Goal: Transaction & Acquisition: Purchase product/service

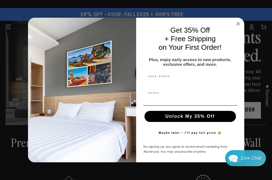
click at [237, 20] on circle "Close dialog" at bounding box center [238, 23] width 6 height 6
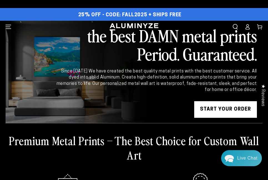
click at [10, 27] on icon "Menu" at bounding box center [9, 27] width 6 height 4
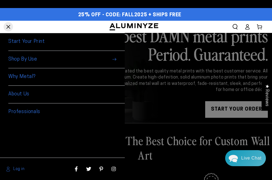
click at [32, 60] on span "Shop By Use" at bounding box center [66, 59] width 116 height 17
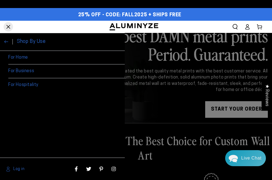
click at [21, 59] on link "For Home" at bounding box center [66, 58] width 116 height 14
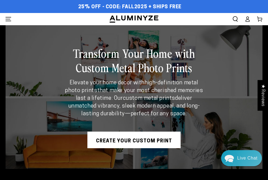
click at [134, 142] on link "Create Your Custom Print" at bounding box center [133, 140] width 93 height 17
